Goal: Task Accomplishment & Management: Complete application form

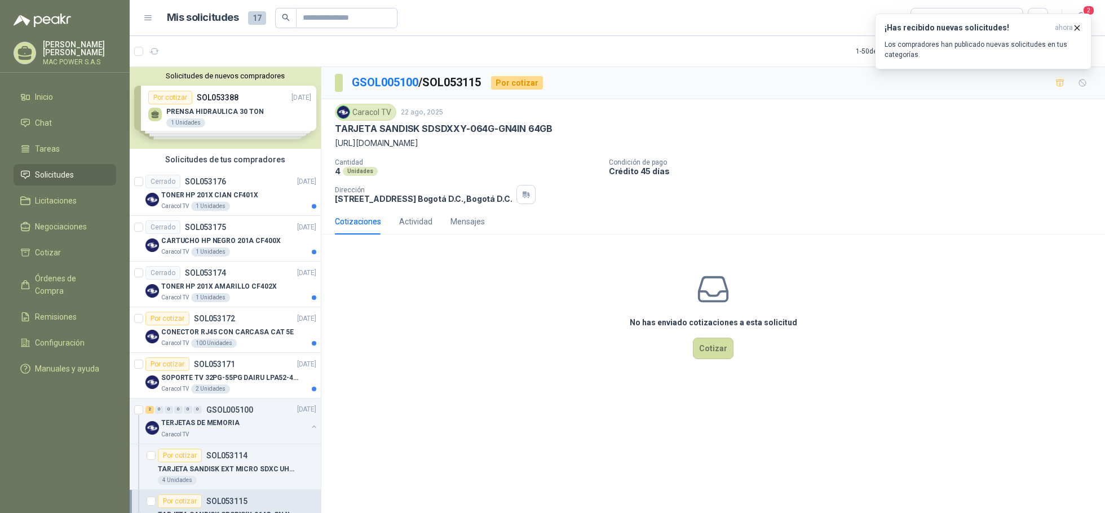
scroll to position [176, 0]
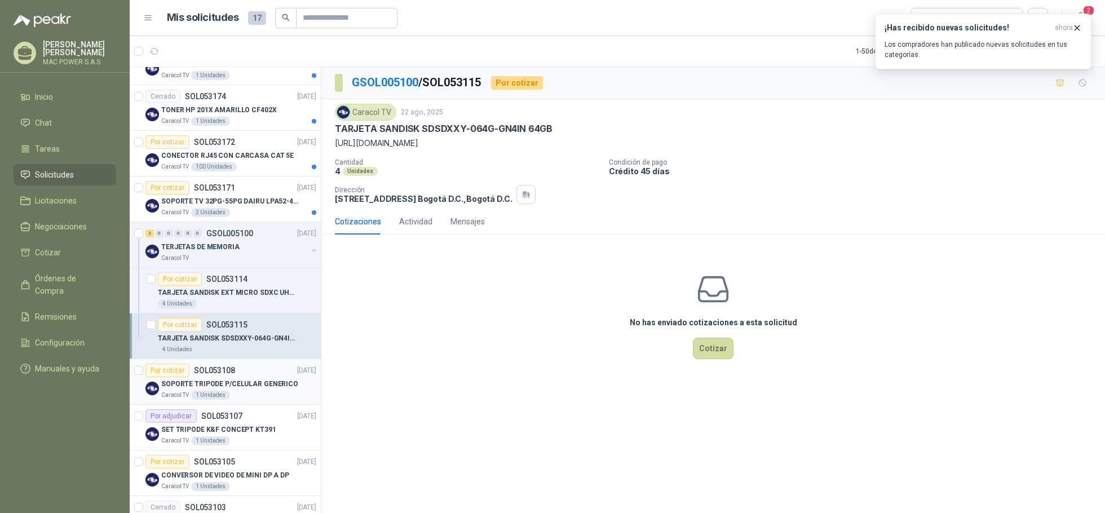
click at [258, 392] on div "Caracol TV 1 Unidades" at bounding box center [238, 395] width 155 height 9
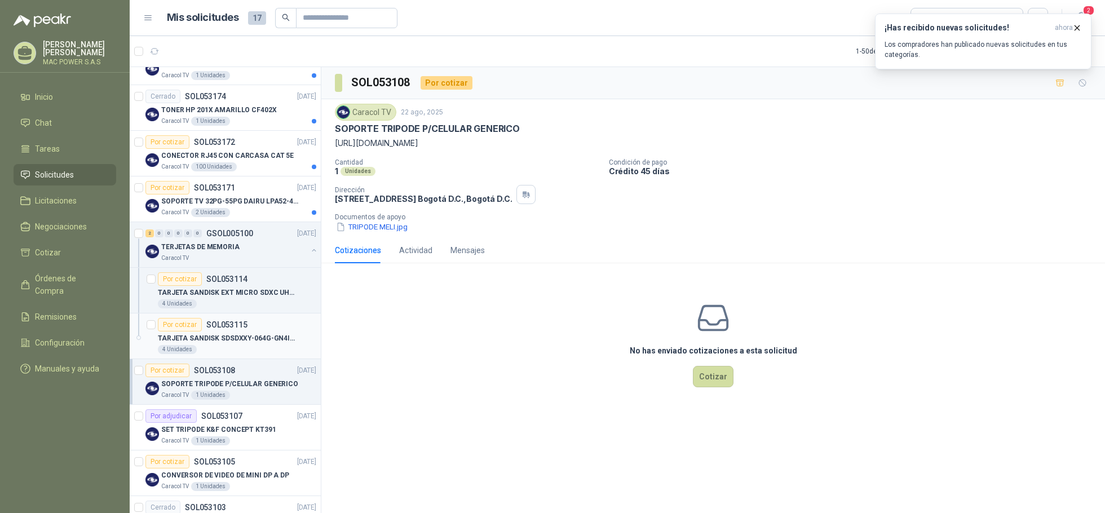
click at [221, 346] on div "4 Unidades" at bounding box center [237, 349] width 158 height 9
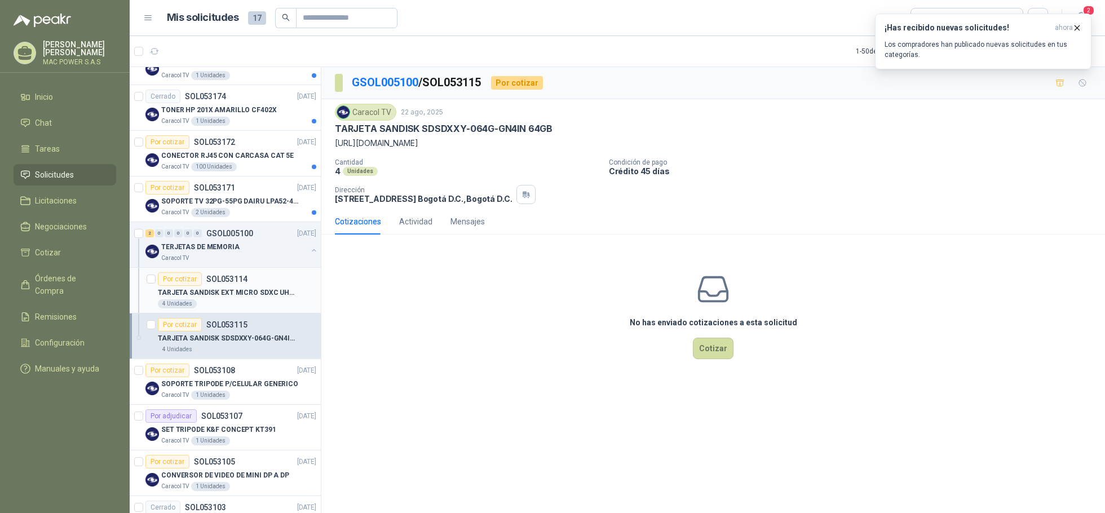
click at [220, 297] on p "TARJETA SANDISK EXT MICRO SDXC UHS128GB" at bounding box center [228, 292] width 140 height 11
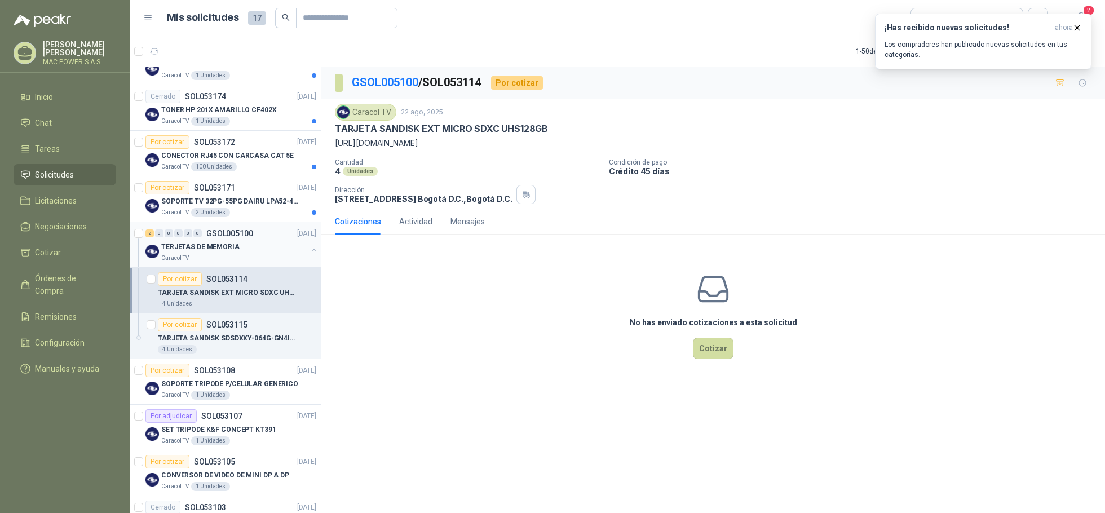
click at [227, 252] on p "TERJETAS DE MEMORIA" at bounding box center [200, 247] width 78 height 11
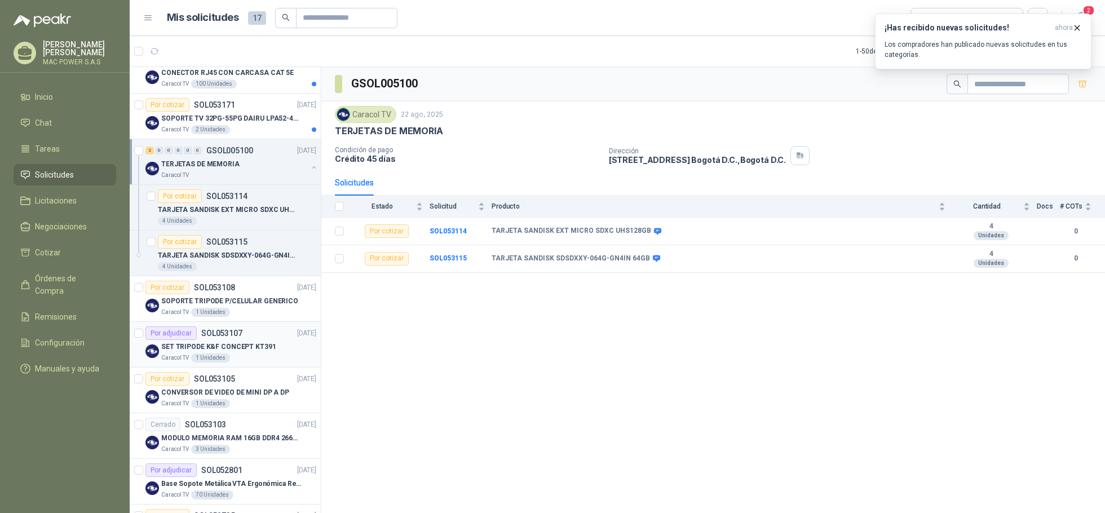
scroll to position [288, 0]
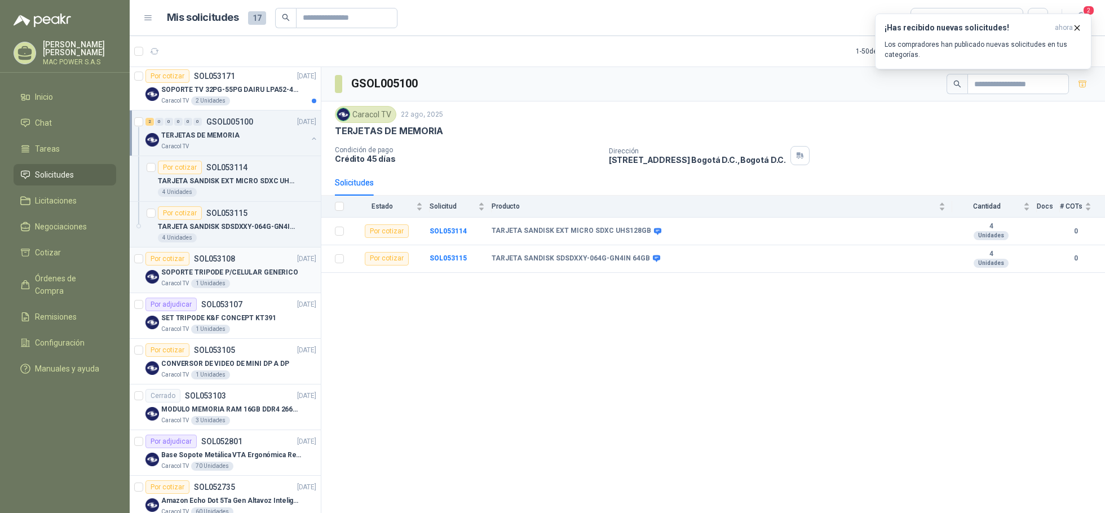
click at [220, 272] on p "SOPORTE TRIPODE P/CELULAR GENERICO" at bounding box center [229, 272] width 137 height 11
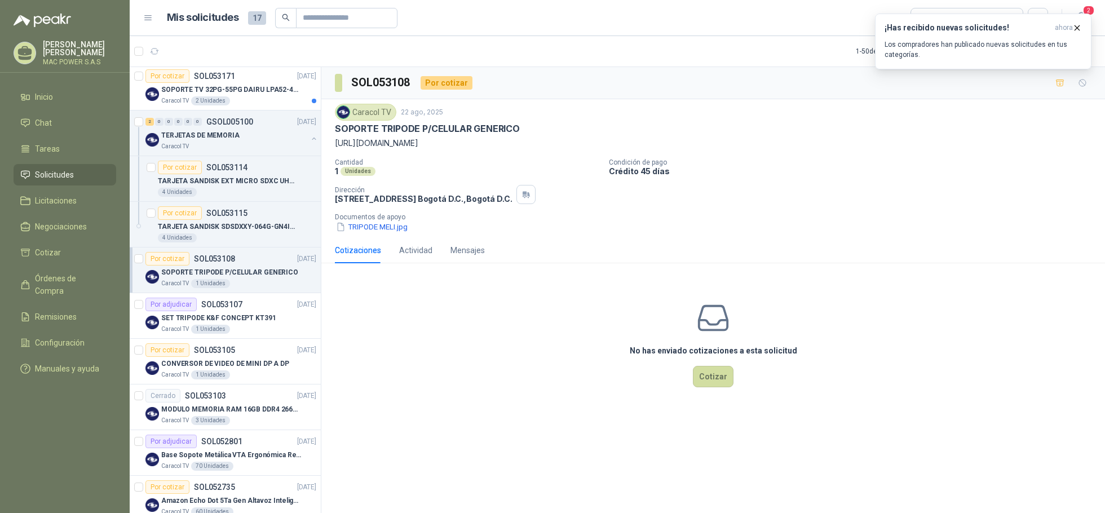
click at [496, 144] on p "[URL][DOMAIN_NAME]" at bounding box center [713, 143] width 756 height 12
click at [384, 228] on button "TRIPODE MELI.jpg" at bounding box center [372, 227] width 74 height 12
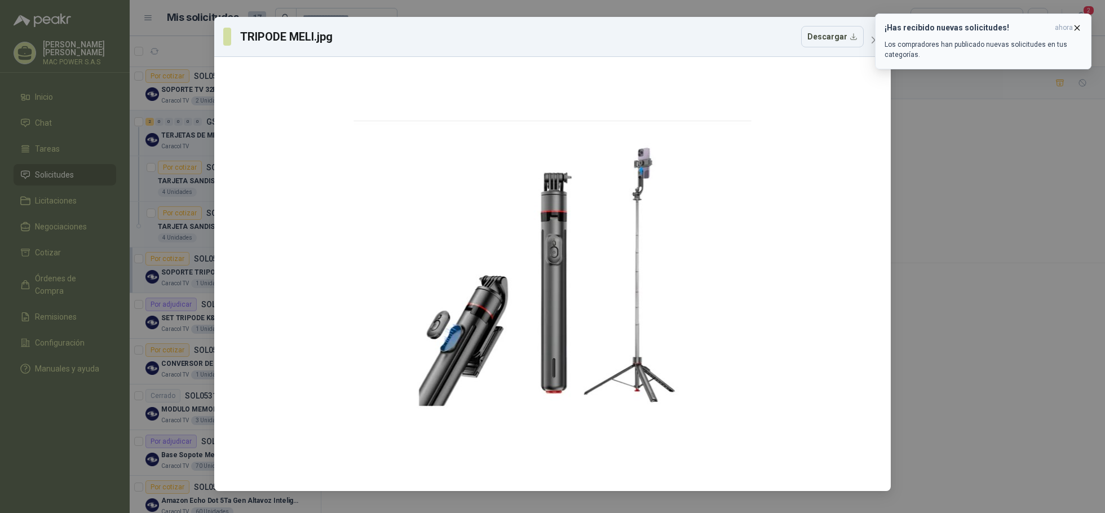
click at [1078, 25] on icon "button" at bounding box center [1077, 28] width 10 height 10
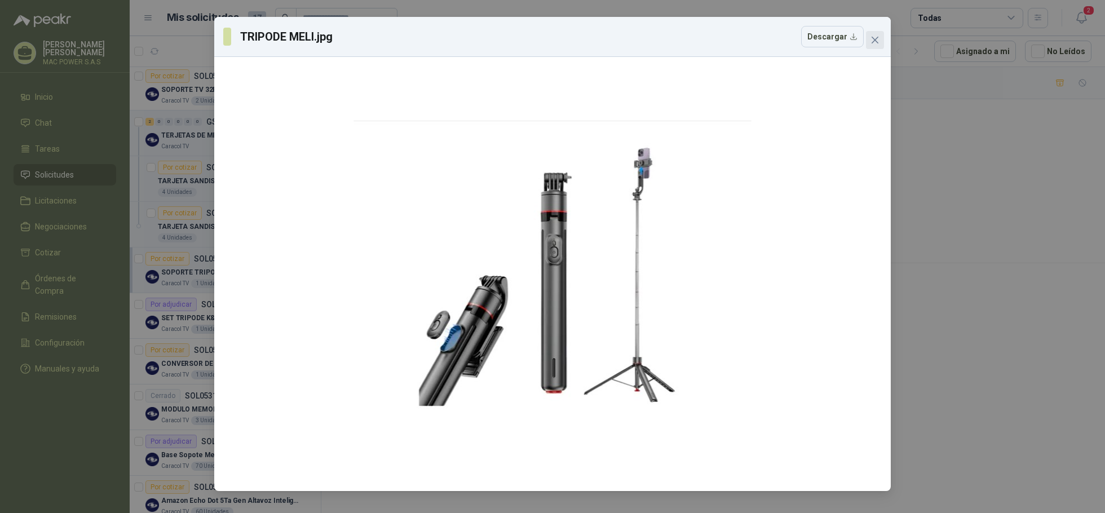
click at [874, 37] on icon "close" at bounding box center [874, 40] width 9 height 9
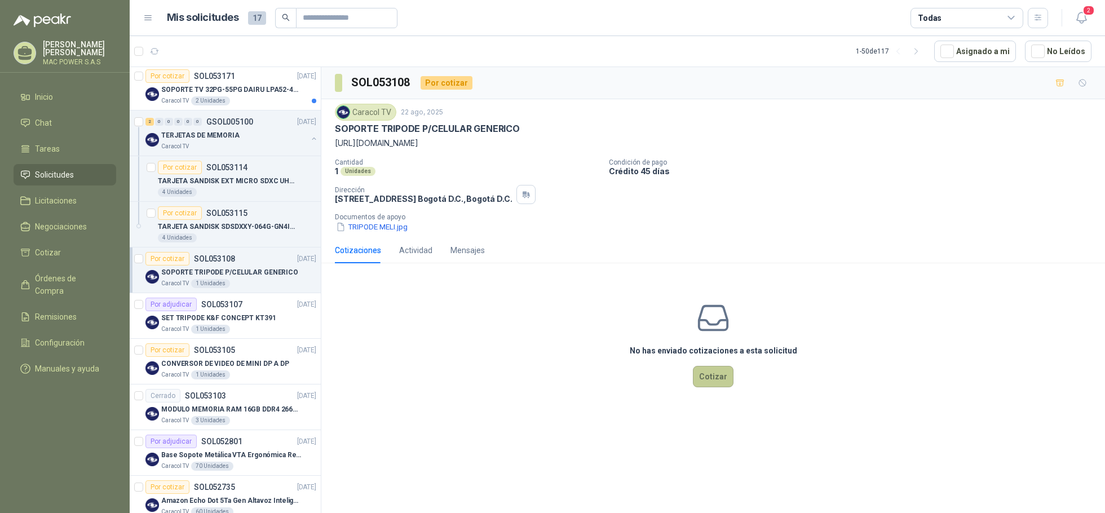
click at [716, 379] on button "Cotizar" at bounding box center [713, 376] width 41 height 21
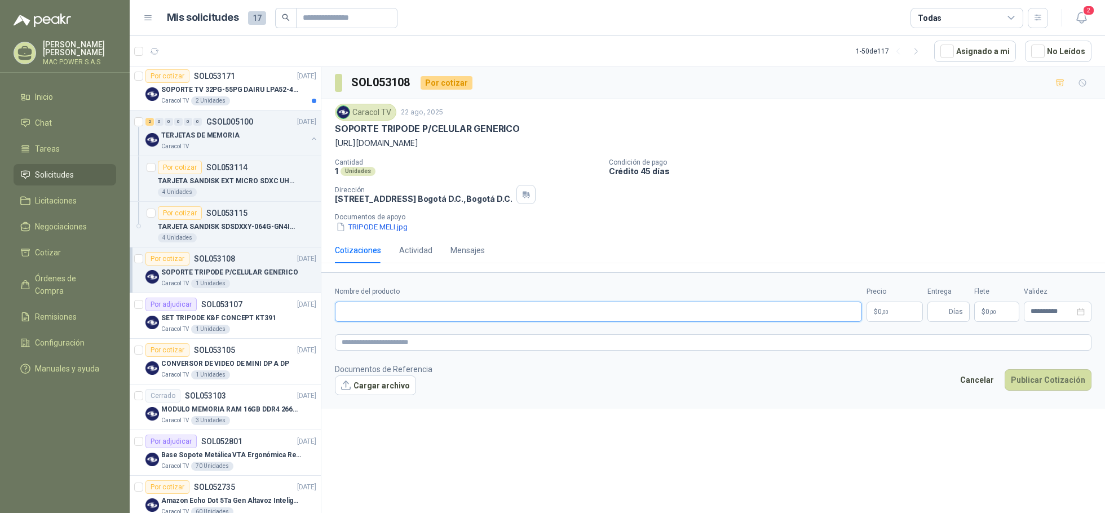
click at [414, 313] on input "Nombre del producto" at bounding box center [598, 312] width 527 height 20
click at [396, 316] on input "Nombre del producto" at bounding box center [598, 312] width 527 height 20
paste input "**********"
drag, startPoint x: 365, startPoint y: 313, endPoint x: 513, endPoint y: 313, distance: 147.7
click at [513, 313] on input "**********" at bounding box center [598, 312] width 527 height 20
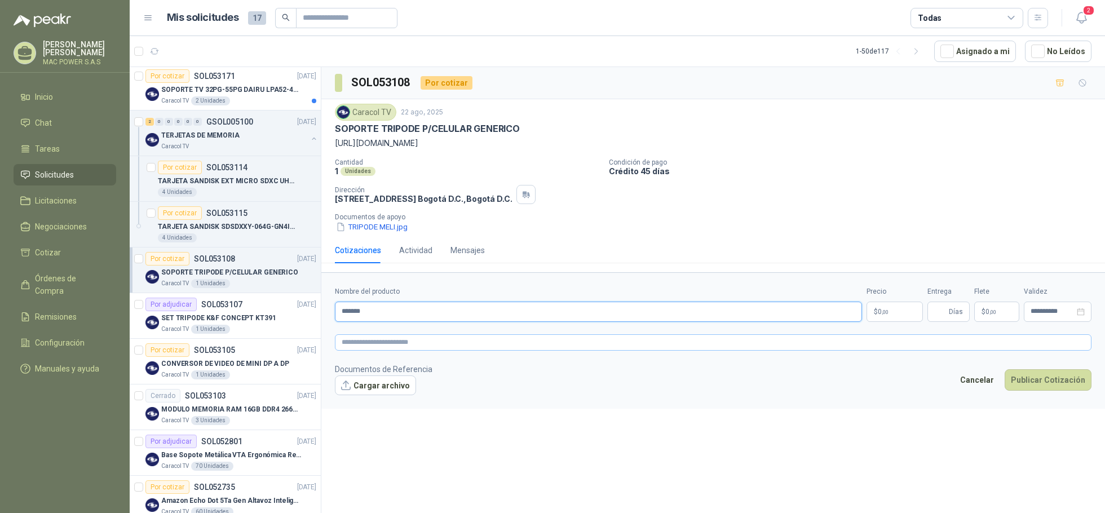
type input "*******"
click at [450, 340] on textarea at bounding box center [713, 342] width 756 height 16
paste textarea "**********"
type textarea "**********"
click at [604, 406] on form "**********" at bounding box center [713, 340] width 784 height 136
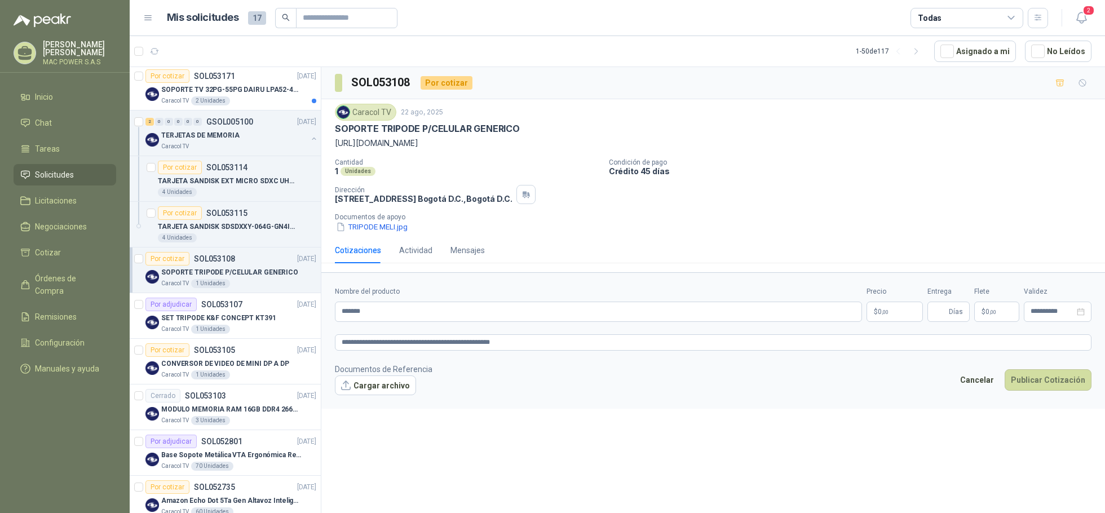
click at [895, 317] on p "$ 0 ,00" at bounding box center [894, 312] width 56 height 20
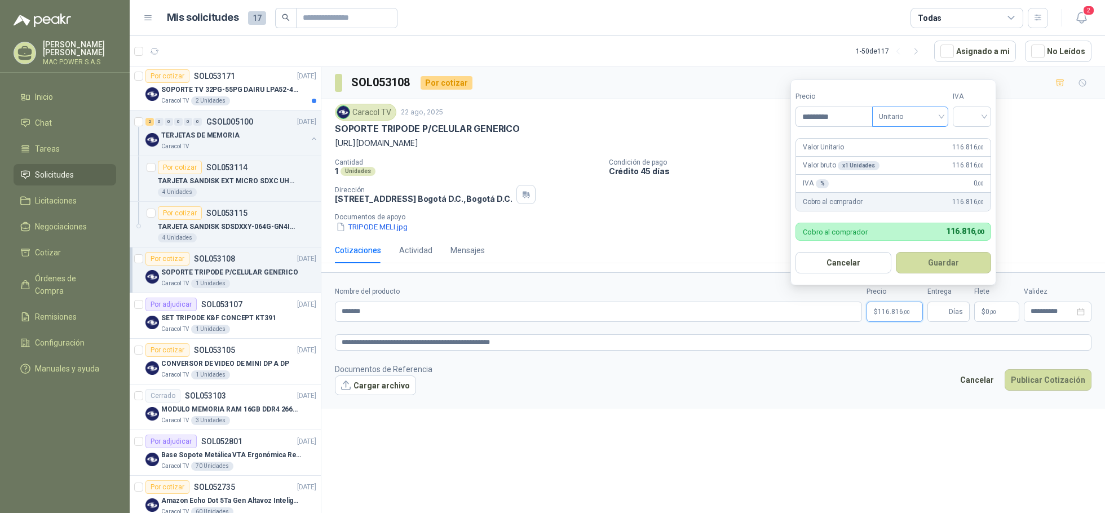
click at [915, 117] on span "Unitario" at bounding box center [910, 116] width 63 height 17
type input "*********"
drag, startPoint x: 932, startPoint y: 136, endPoint x: 962, endPoint y: 123, distance: 31.8
click at [936, 133] on div "Unitario" at bounding box center [913, 140] width 72 height 18
click at [979, 119] on input "search" at bounding box center [971, 115] width 25 height 17
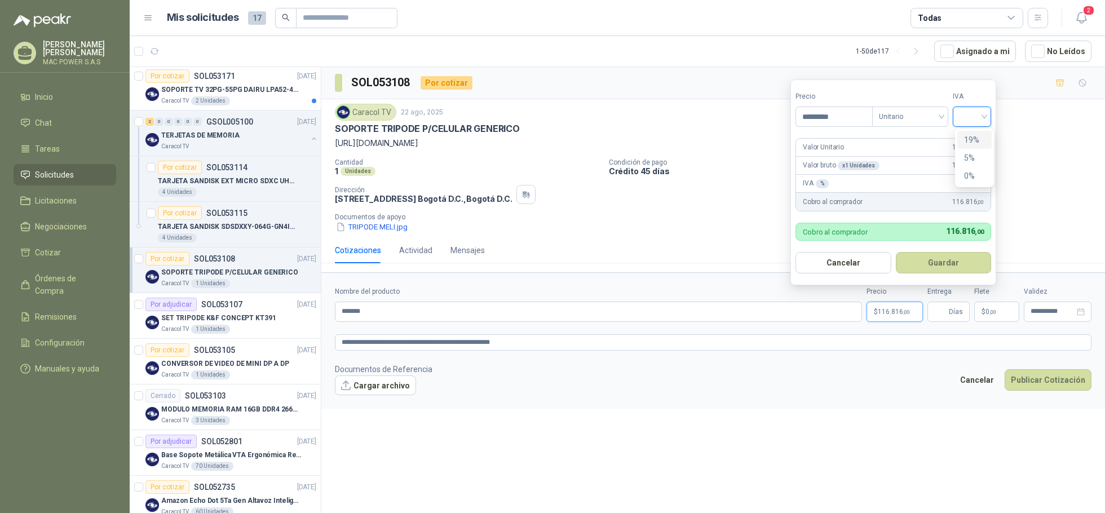
click at [979, 141] on div "19%" at bounding box center [974, 140] width 21 height 12
click at [934, 259] on button "Guardar" at bounding box center [945, 262] width 97 height 21
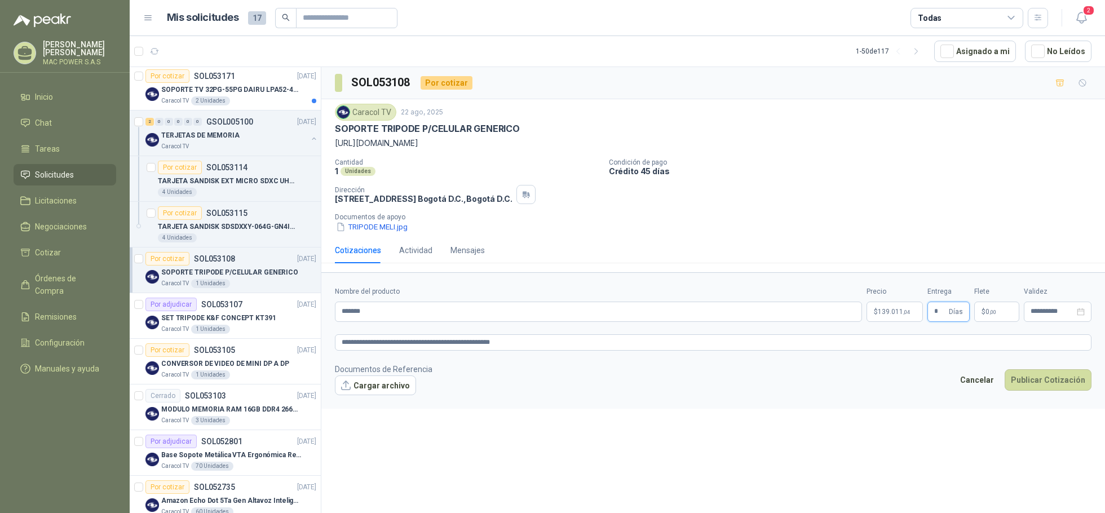
type input "*"
drag, startPoint x: 948, startPoint y: 313, endPoint x: 992, endPoint y: 348, distance: 56.2
click at [947, 312] on span "* Días" at bounding box center [948, 312] width 42 height 20
click at [897, 380] on footer "Documentos de Referencia Cargar archivo Cancelar Publicar Cotización" at bounding box center [713, 379] width 756 height 33
click at [367, 388] on button "Cargar archivo" at bounding box center [375, 385] width 81 height 20
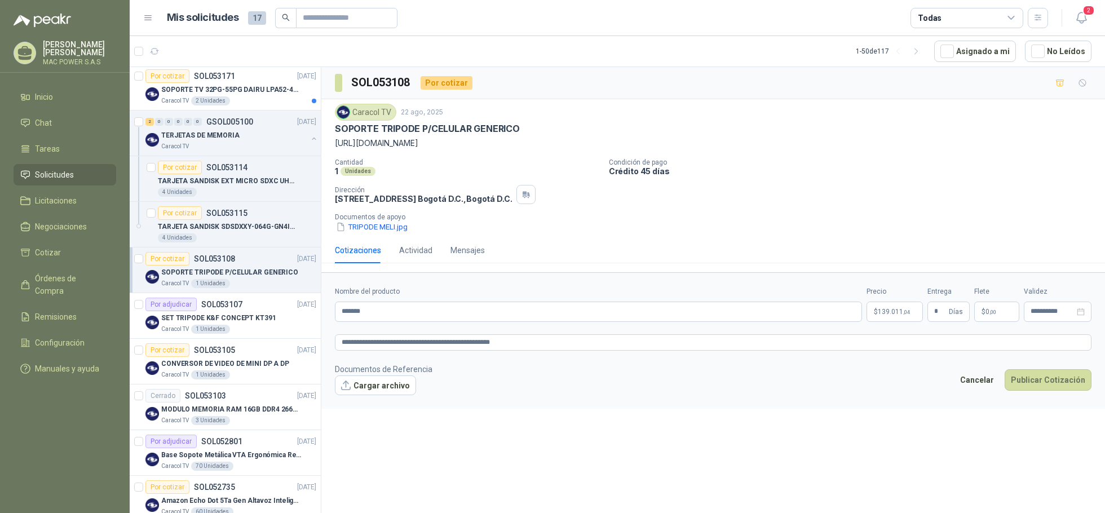
click at [553, 400] on form "**********" at bounding box center [713, 340] width 784 height 136
click at [369, 385] on button "Cargar archivo" at bounding box center [375, 385] width 81 height 20
click at [522, 344] on textarea "**********" at bounding box center [713, 342] width 756 height 16
type textarea "**********"
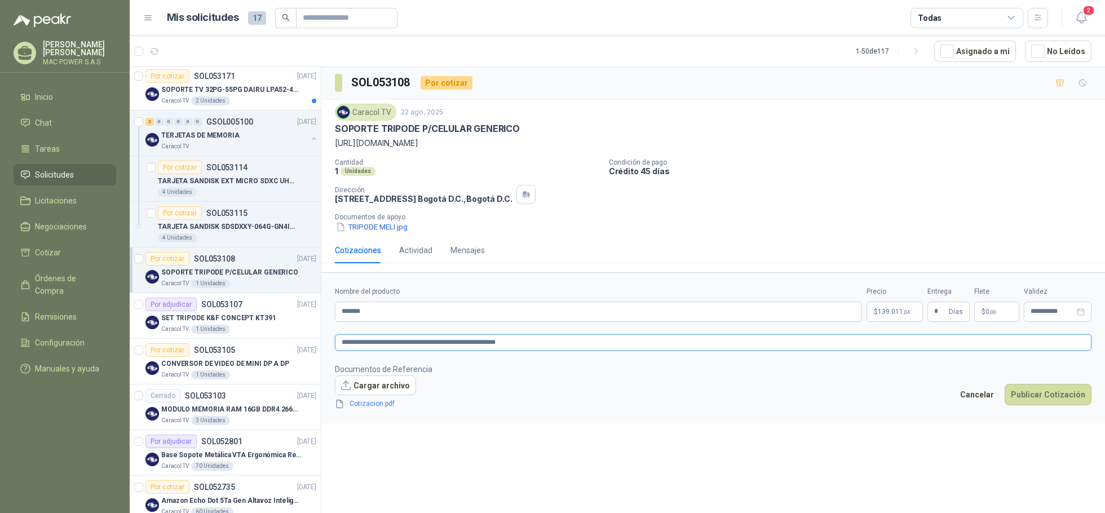
type textarea "**********"
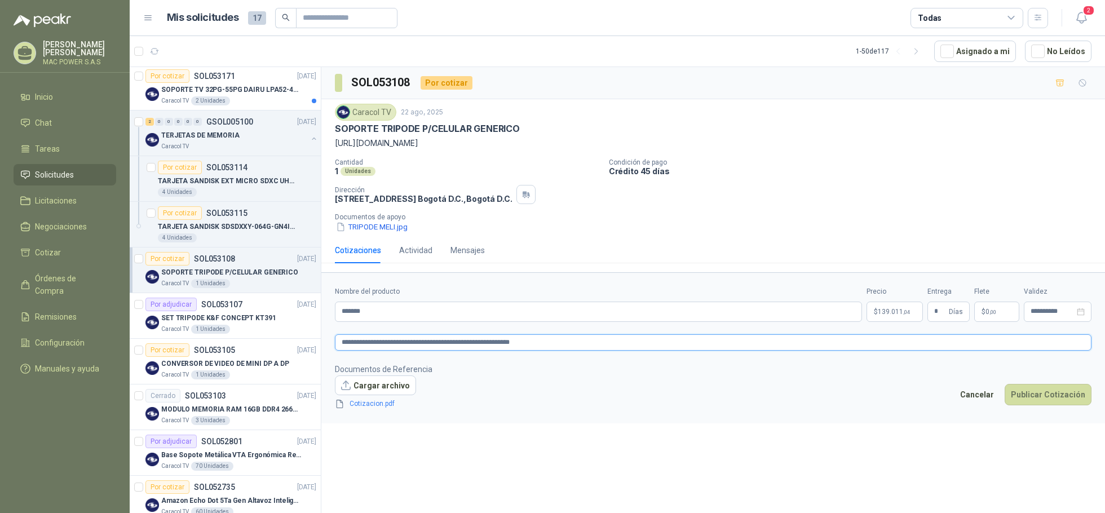
type textarea "**********"
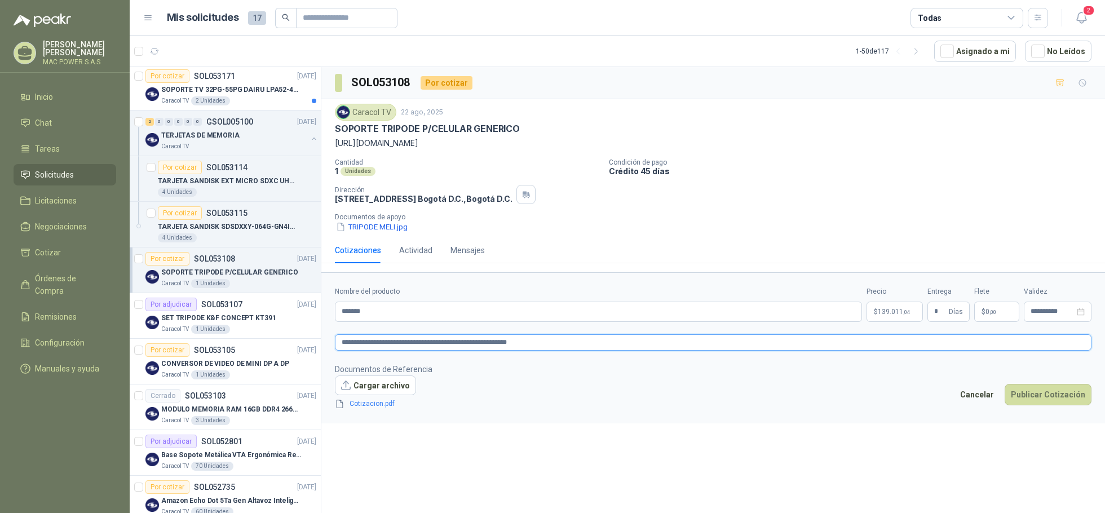
type textarea "**********"
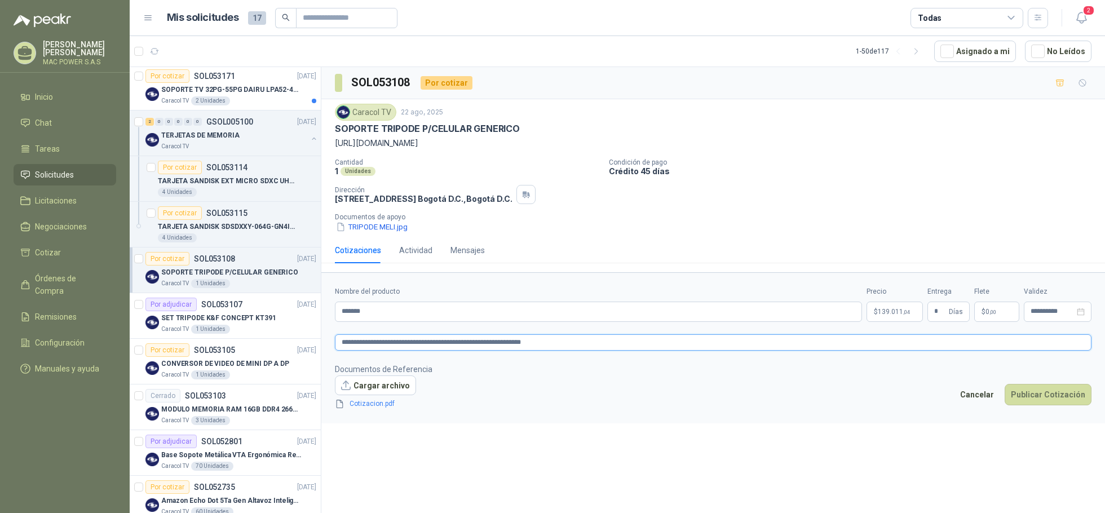
type textarea "**********"
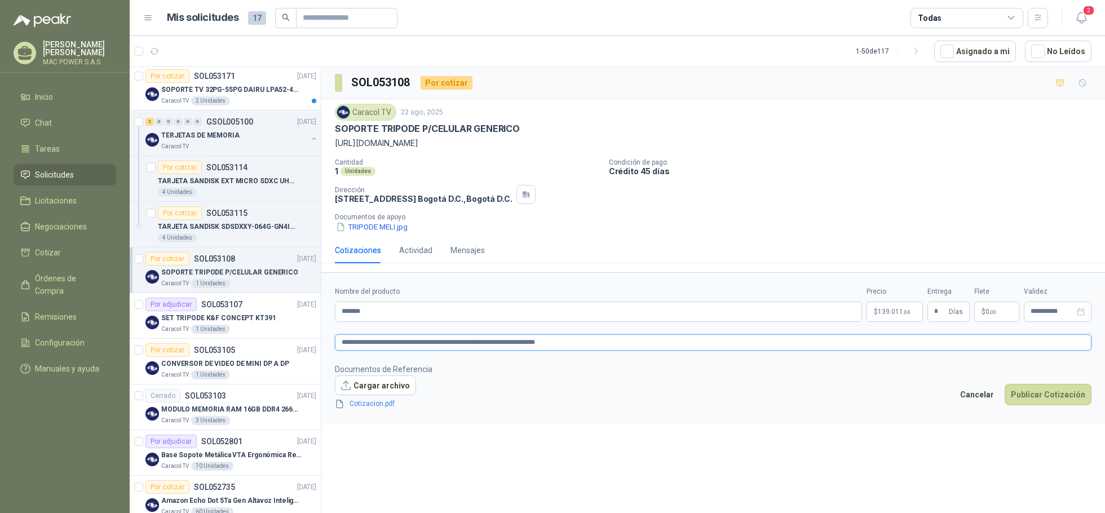
type textarea "**********"
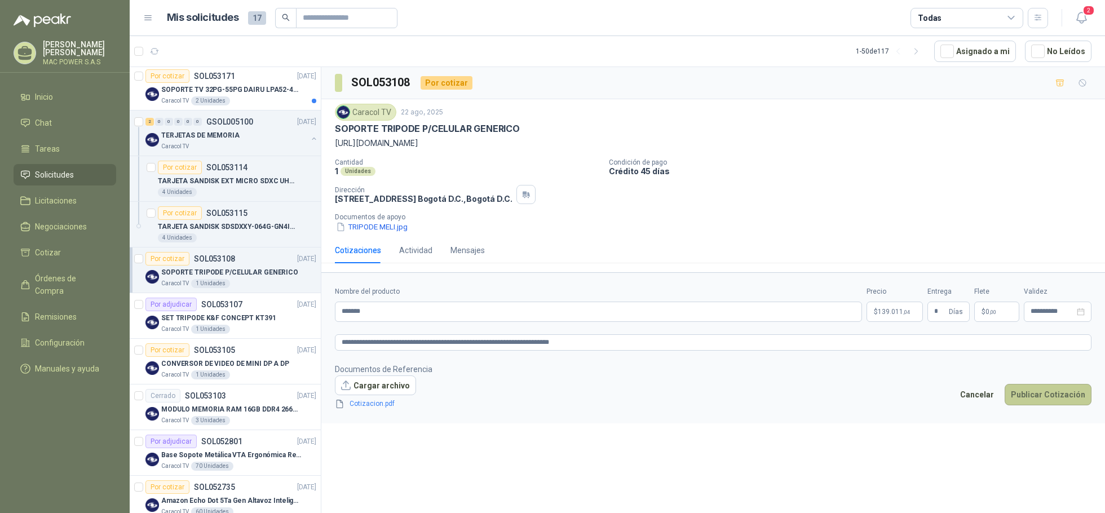
click at [1043, 396] on button "Publicar Cotización" at bounding box center [1048, 394] width 87 height 21
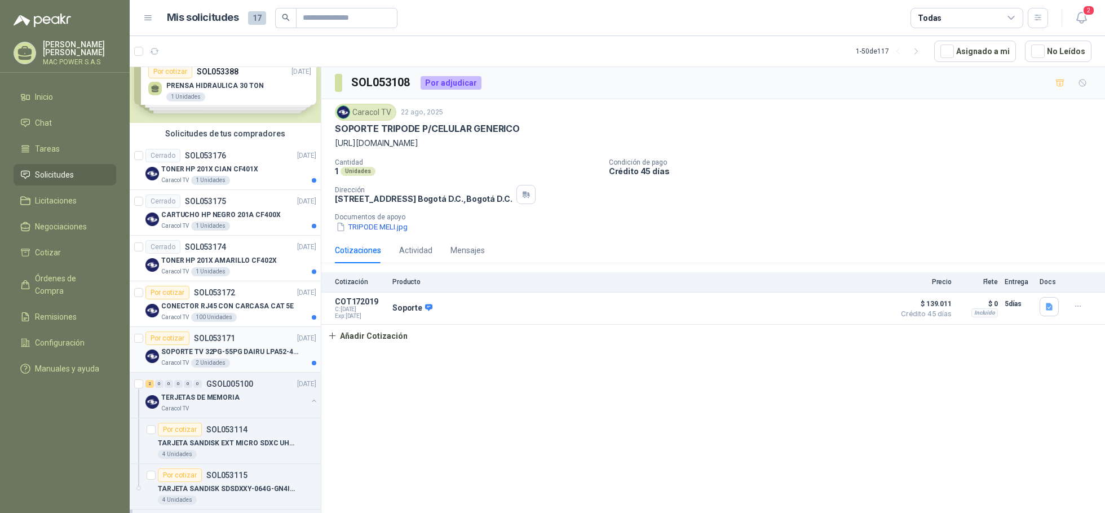
scroll to position [0, 0]
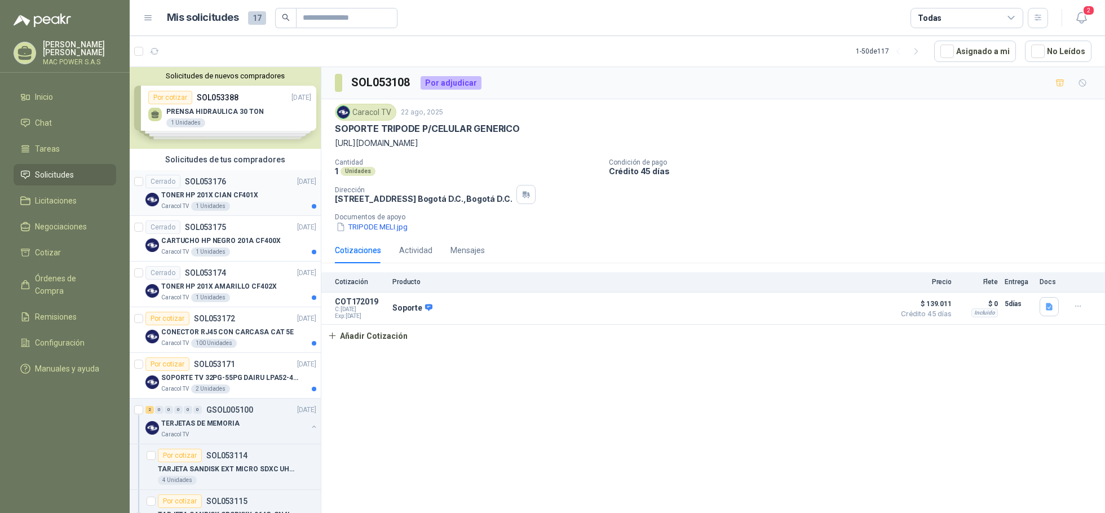
click at [241, 192] on p "TONER HP 201X CIAN CF401X" at bounding box center [209, 195] width 97 height 11
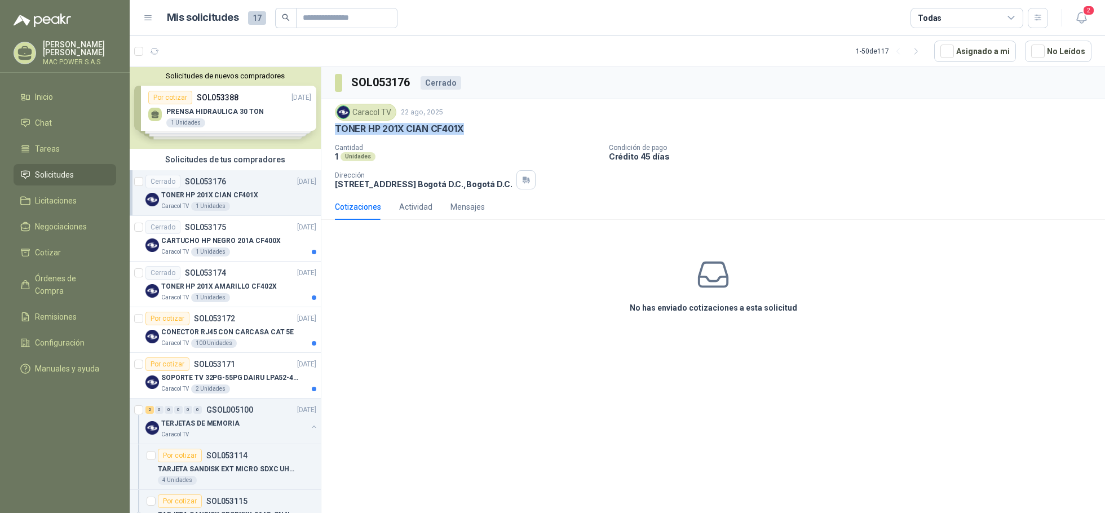
drag, startPoint x: 334, startPoint y: 126, endPoint x: 481, endPoint y: 132, distance: 147.8
click at [481, 132] on div "Caracol TV [DATE] TONER HP 201X CIAN CF401X Cantidad 1 Unidades Condición de pa…" at bounding box center [713, 146] width 784 height 95
copy p "TONER HP 201X CIAN CF401X"
click at [439, 133] on p "TONER HP 201X CIAN CF401X" at bounding box center [399, 129] width 129 height 12
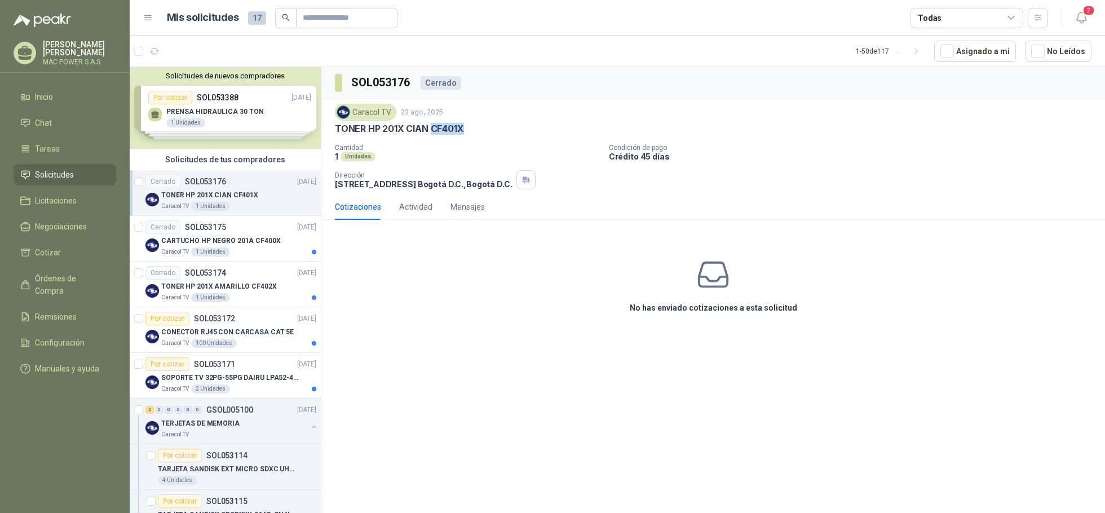
drag, startPoint x: 431, startPoint y: 129, endPoint x: 464, endPoint y: 128, distance: 32.7
click at [464, 128] on p "TONER HP 201X CIAN CF401X" at bounding box center [399, 129] width 129 height 12
copy p "CF401X"
drag, startPoint x: 335, startPoint y: 126, endPoint x: 481, endPoint y: 127, distance: 146.6
click at [481, 127] on div "Caracol TV [DATE] TONER HP 201X CIAN CF401X Cantidad 1 Unidades Condición de pa…" at bounding box center [713, 146] width 784 height 95
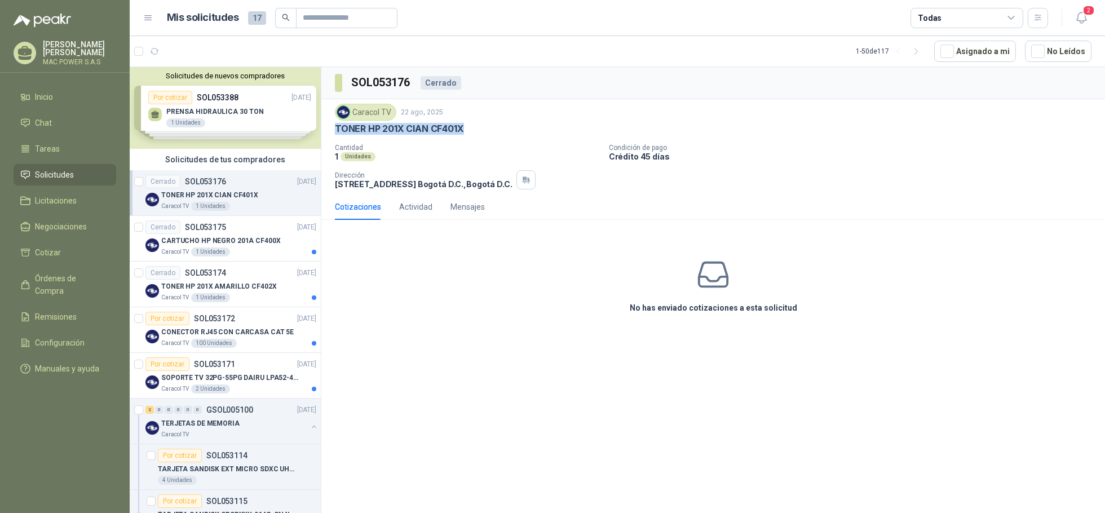
copy p "TONER HP 201X CIAN CF401X"
click at [453, 126] on p "TONER HP 201X CIAN CF401X" at bounding box center [399, 129] width 129 height 12
drag, startPoint x: 432, startPoint y: 129, endPoint x: 463, endPoint y: 129, distance: 31.0
click at [463, 129] on p "TONER HP 201X CIAN CF401X" at bounding box center [399, 129] width 129 height 12
copy p "CF401X"
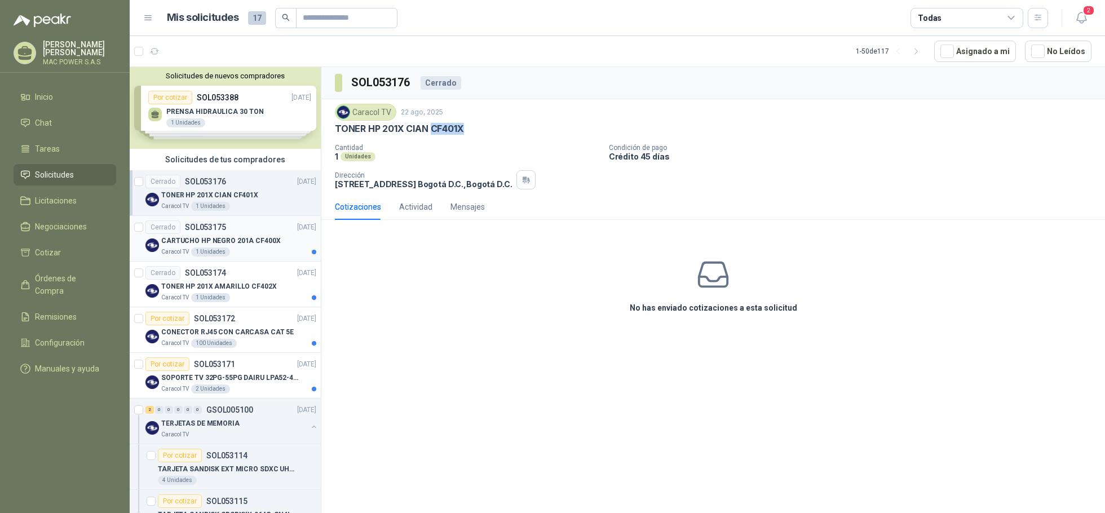
click at [242, 246] on p "CARTUCHO HP NEGRO 201A CF400X" at bounding box center [221, 241] width 120 height 11
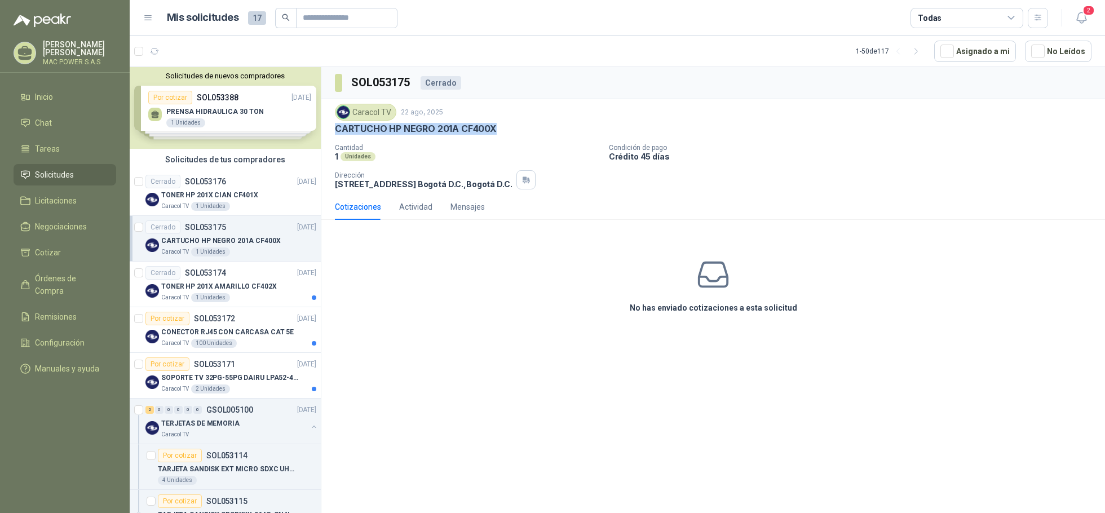
drag, startPoint x: 337, startPoint y: 127, endPoint x: 519, endPoint y: 132, distance: 182.1
click at [519, 132] on div "CARTUCHO HP NEGRO 201A CF400X" at bounding box center [713, 129] width 756 height 12
copy p "CARTUCHO HP NEGRO 201A CF400X"
click at [563, 273] on div "No has enviado cotizaciones a esta solicitud" at bounding box center [713, 285] width 784 height 113
click at [736, 276] on div "No has enviado cotizaciones a esta solicitud" at bounding box center [713, 285] width 784 height 113
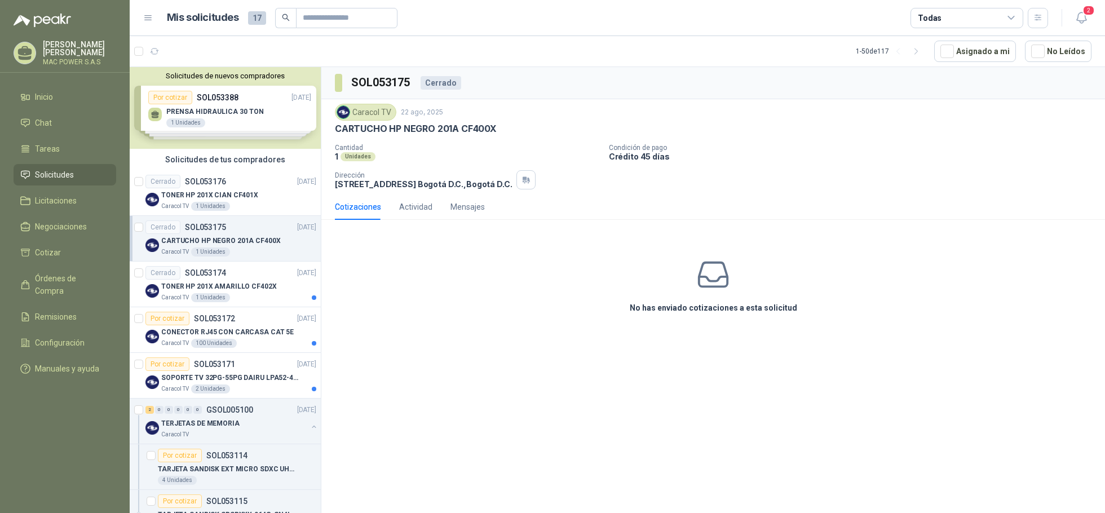
click at [715, 280] on icon at bounding box center [714, 275] width 36 height 36
drag, startPoint x: 572, startPoint y: 282, endPoint x: 558, endPoint y: 282, distance: 14.1
click at [560, 282] on div "No has enviado cotizaciones a esta solicitud" at bounding box center [713, 285] width 784 height 113
click at [221, 191] on p "TONER HP 201X CIAN CF401X" at bounding box center [209, 195] width 97 height 11
click at [232, 240] on p "CARTUCHO HP NEGRO 201A CF400X" at bounding box center [221, 241] width 120 height 11
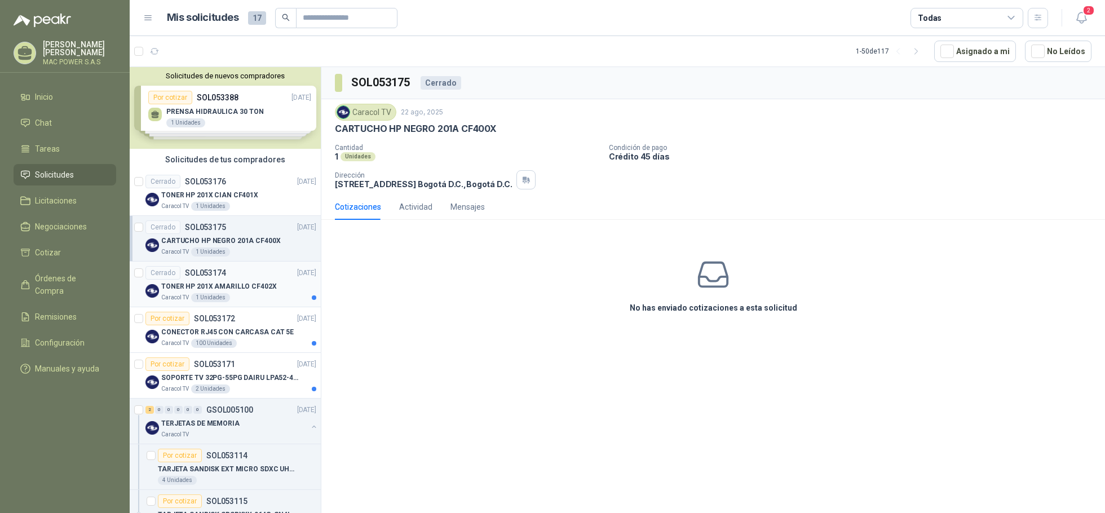
click at [230, 282] on p "TONER HP 201X AMARILLO CF402X" at bounding box center [219, 286] width 116 height 11
click at [239, 322] on div "Por cotizar SOL053172 [DATE]" at bounding box center [230, 319] width 171 height 14
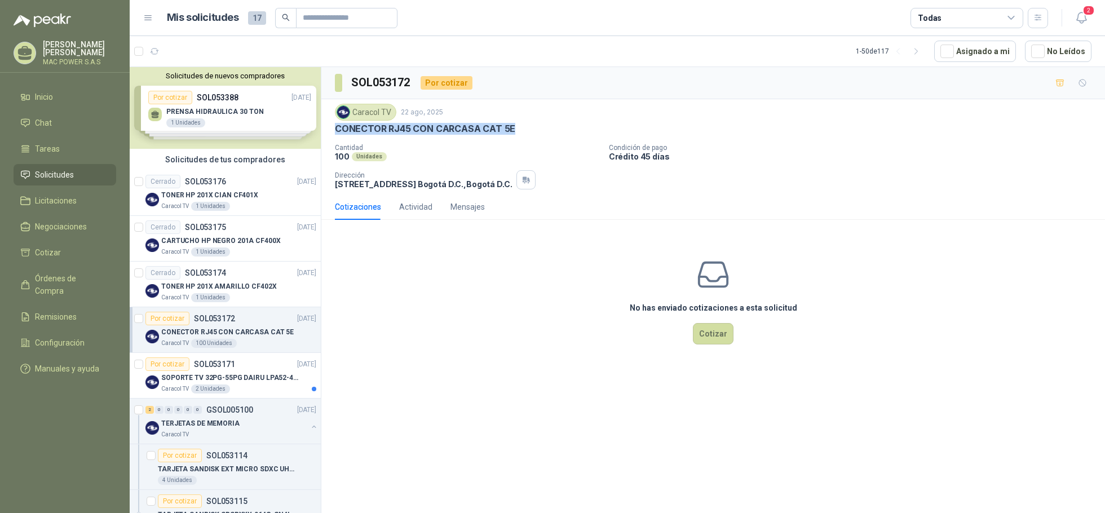
drag, startPoint x: 336, startPoint y: 129, endPoint x: 525, endPoint y: 127, distance: 189.4
click at [525, 127] on div "CONECTOR RJ45 CON CARCASA CAT 5E" at bounding box center [713, 129] width 756 height 12
